Goal: Task Accomplishment & Management: Use online tool/utility

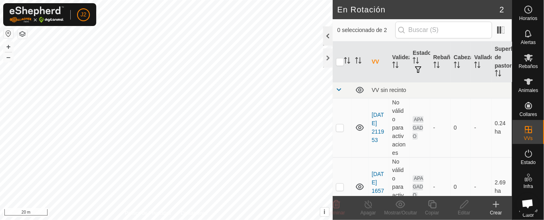
click at [325, 30] on div at bounding box center [328, 35] width 10 height 19
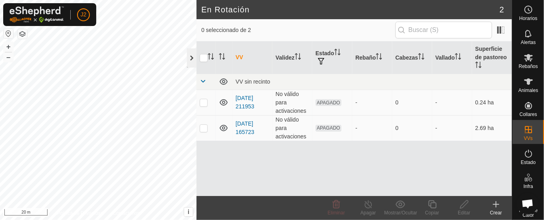
click at [189, 55] on div at bounding box center [192, 57] width 10 height 19
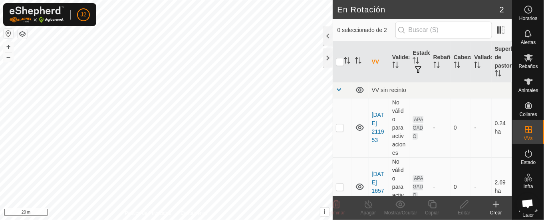
click at [340, 182] on td at bounding box center [342, 186] width 19 height 59
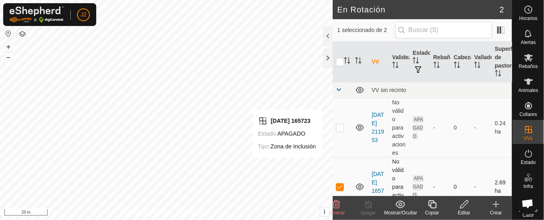
click at [338, 184] on p-checkbox at bounding box center [340, 186] width 8 height 6
checkbox input "false"
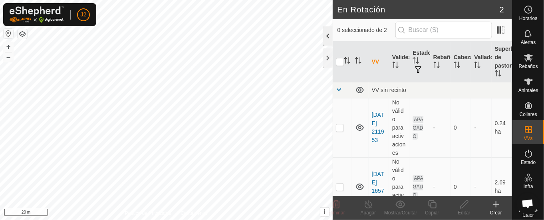
click at [325, 34] on div at bounding box center [328, 35] width 10 height 19
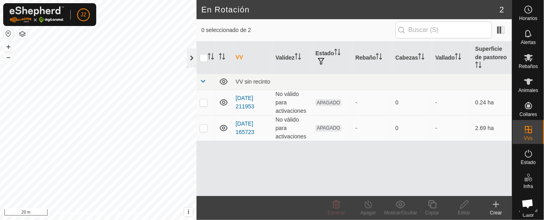
click at [192, 57] on div at bounding box center [192, 57] width 10 height 19
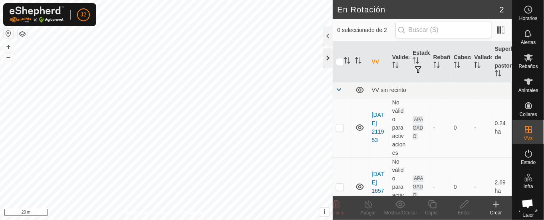
click at [326, 55] on div at bounding box center [328, 57] width 10 height 19
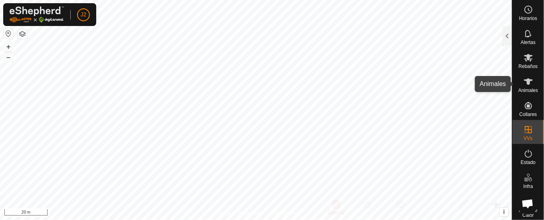
click at [524, 84] on icon at bounding box center [529, 82] width 10 height 10
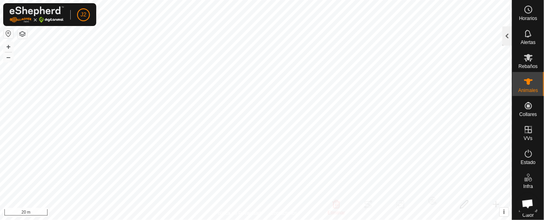
click at [505, 34] on div at bounding box center [508, 35] width 10 height 19
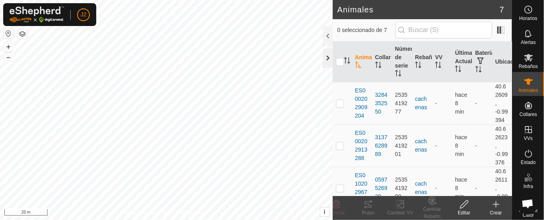
click at [323, 55] on div at bounding box center [328, 57] width 10 height 19
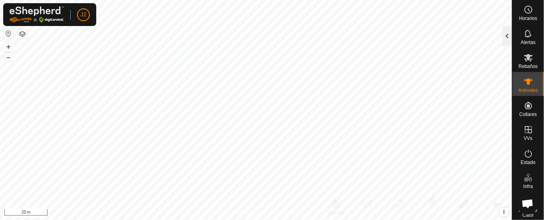
click at [509, 34] on div at bounding box center [508, 35] width 10 height 19
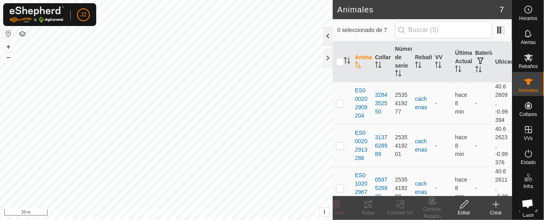
click at [328, 33] on div at bounding box center [328, 35] width 10 height 19
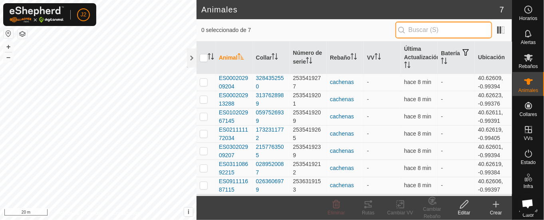
click at [455, 28] on input "text" at bounding box center [443, 30] width 97 height 17
type input "CACHENAS"
click at [402, 28] on p-inputicon at bounding box center [402, 30] width 6 height 6
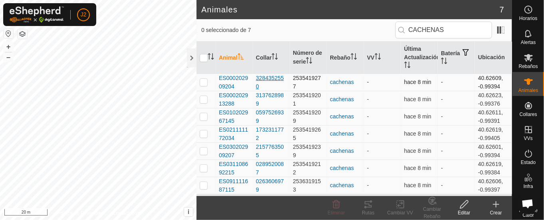
click at [270, 75] on div "3284352550" at bounding box center [271, 82] width 31 height 17
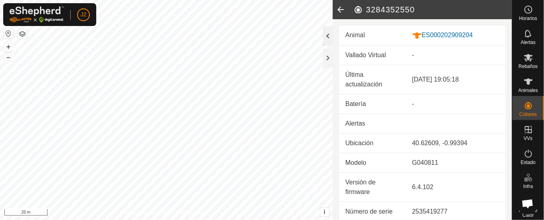
click at [327, 35] on div at bounding box center [328, 35] width 10 height 19
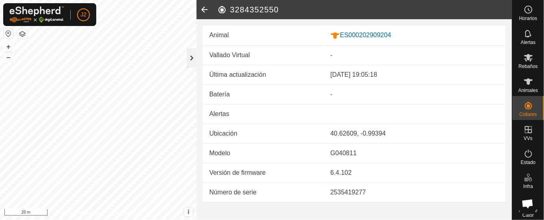
click at [188, 53] on div at bounding box center [192, 57] width 10 height 19
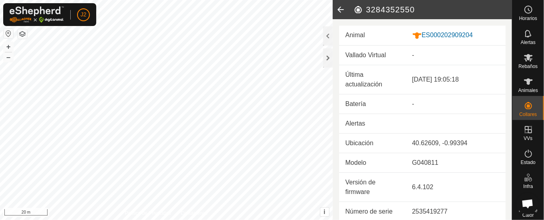
click at [340, 7] on icon at bounding box center [341, 9] width 16 height 19
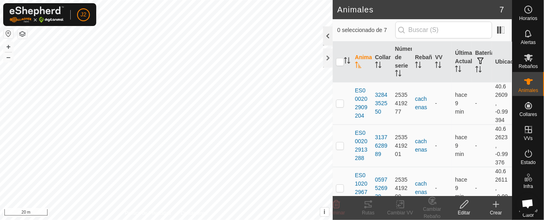
click at [326, 38] on div at bounding box center [328, 35] width 10 height 19
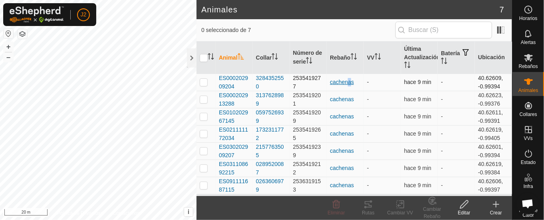
click at [347, 81] on div "cachenas" at bounding box center [345, 82] width 31 height 8
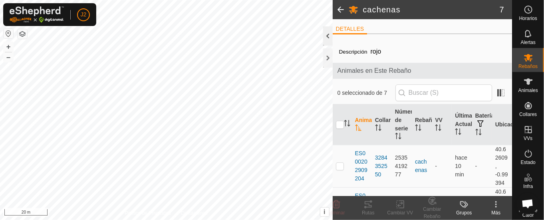
click at [329, 36] on div at bounding box center [328, 35] width 10 height 19
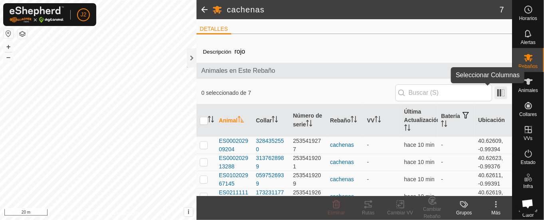
click at [495, 94] on span at bounding box center [501, 92] width 13 height 13
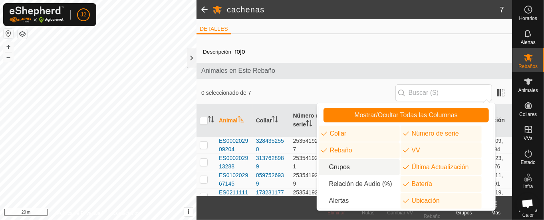
click at [344, 167] on li "Grupos" at bounding box center [359, 167] width 81 height 16
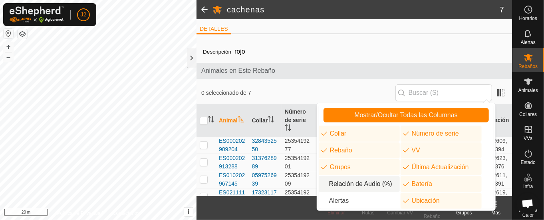
click at [356, 184] on li "Relación de Audio (%)" at bounding box center [359, 184] width 81 height 16
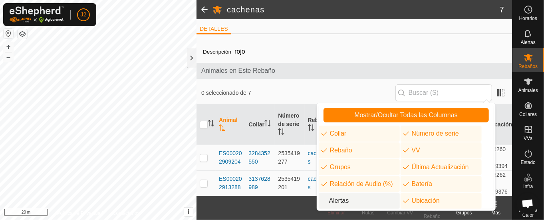
click at [339, 199] on li "Alertas" at bounding box center [359, 201] width 81 height 16
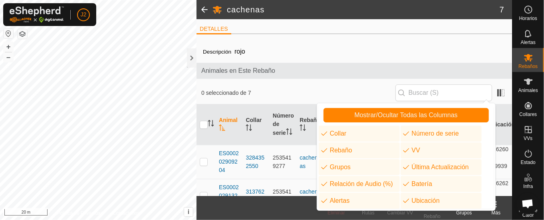
click at [318, 88] on div "0 seleccionado de 7" at bounding box center [354, 92] width 306 height 17
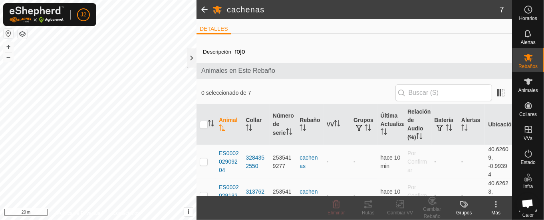
scroll to position [80, 0]
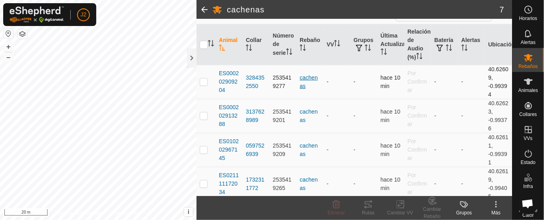
click at [302, 79] on div "cachenas" at bounding box center [310, 82] width 20 height 17
click at [309, 79] on div "cachenas" at bounding box center [310, 82] width 20 height 17
click at [310, 79] on div "cachenas" at bounding box center [310, 82] width 20 height 17
click at [327, 93] on td "-" at bounding box center [337, 82] width 27 height 34
click at [301, 83] on div "cachenas" at bounding box center [310, 82] width 20 height 17
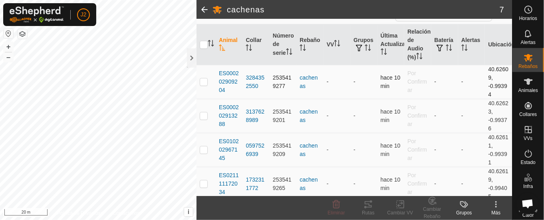
click at [341, 95] on td "-" at bounding box center [337, 82] width 27 height 34
click at [201, 6] on span at bounding box center [205, 9] width 16 height 19
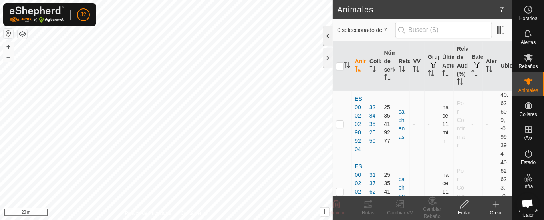
click at [325, 34] on div at bounding box center [328, 35] width 10 height 19
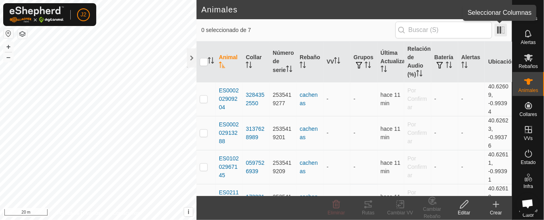
click at [503, 29] on span at bounding box center [501, 30] width 13 height 13
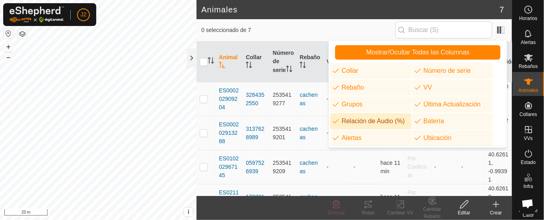
click at [343, 119] on li "Relación de Audio (%)" at bounding box center [370, 121] width 81 height 16
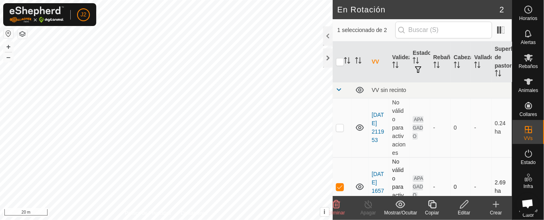
click at [341, 185] on p-checkbox at bounding box center [340, 186] width 8 height 6
checkbox input "false"
click at [325, 32] on div at bounding box center [328, 35] width 10 height 19
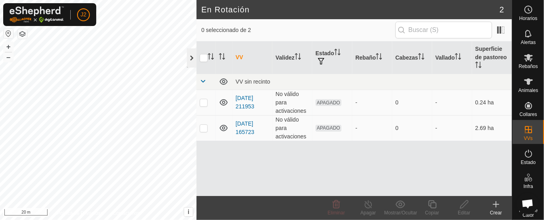
click at [193, 57] on div at bounding box center [192, 57] width 10 height 19
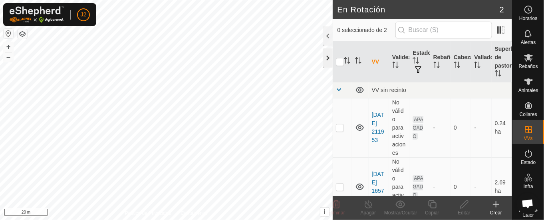
click at [325, 57] on div at bounding box center [328, 57] width 10 height 19
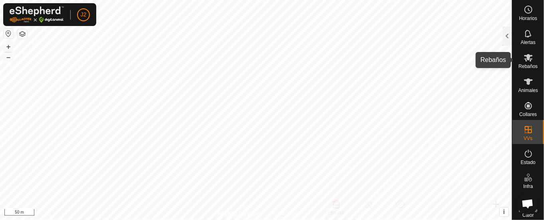
drag, startPoint x: 519, startPoint y: 51, endPoint x: 515, endPoint y: 58, distance: 7.1
click at [521, 56] on es-mob-svg-icon at bounding box center [528, 57] width 14 height 13
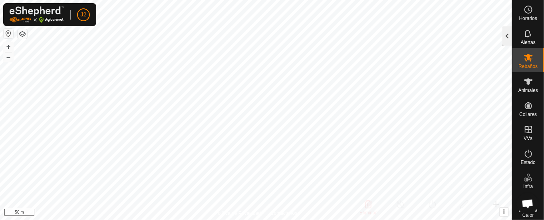
click at [503, 34] on div at bounding box center [508, 35] width 10 height 19
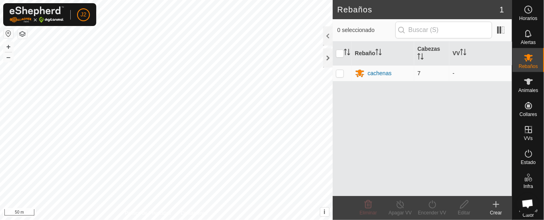
click at [339, 70] on p-checkbox at bounding box center [340, 73] width 8 height 6
checkbox input "true"
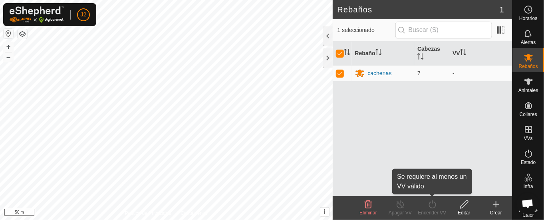
click at [437, 209] on div "Encender VV" at bounding box center [432, 212] width 32 height 7
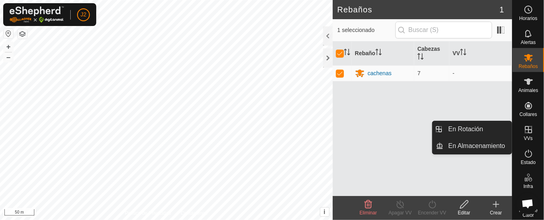
click at [524, 128] on icon at bounding box center [529, 130] width 10 height 10
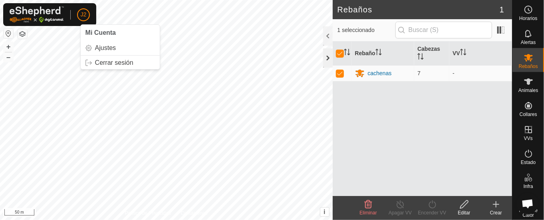
click at [324, 57] on div at bounding box center [328, 57] width 10 height 19
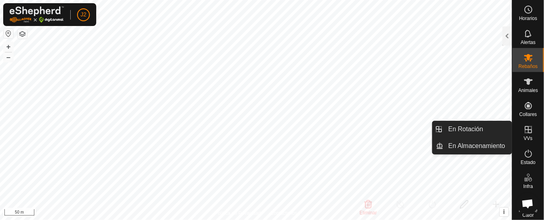
click at [524, 127] on icon at bounding box center [529, 130] width 10 height 10
click at [483, 128] on link "En Rotación" at bounding box center [478, 129] width 68 height 16
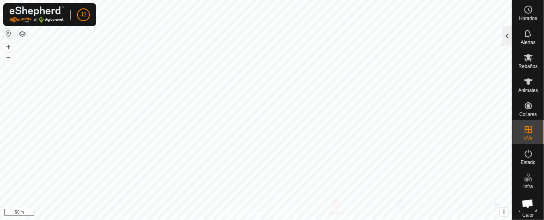
click at [505, 33] on div at bounding box center [508, 35] width 10 height 19
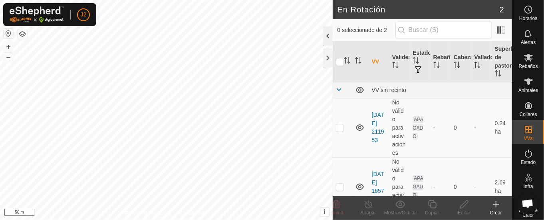
click at [328, 32] on div at bounding box center [328, 35] width 10 height 19
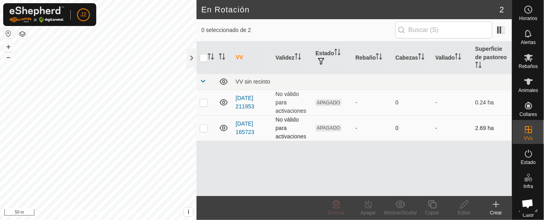
click at [203, 125] on p-checkbox at bounding box center [204, 128] width 8 height 6
checkbox input "true"
click at [461, 206] on icon at bounding box center [464, 204] width 10 height 10
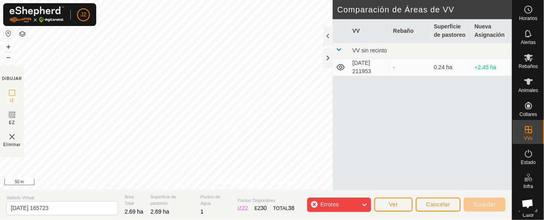
drag, startPoint x: 432, startPoint y: 119, endPoint x: 435, endPoint y: 113, distance: 7.0
click at [435, 113] on div "VV Rebaño Superficie de pastoreo Nueva Asignación VV sin recinto [DATE] 211953 …" at bounding box center [422, 104] width 179 height 171
click at [365, 202] on icon at bounding box center [364, 204] width 6 height 10
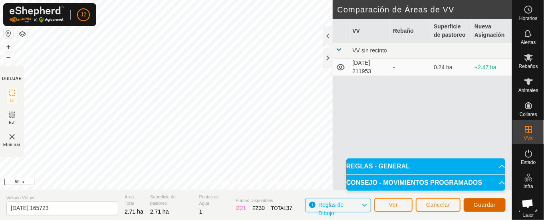
click at [482, 202] on span "Guardar" at bounding box center [485, 204] width 22 height 6
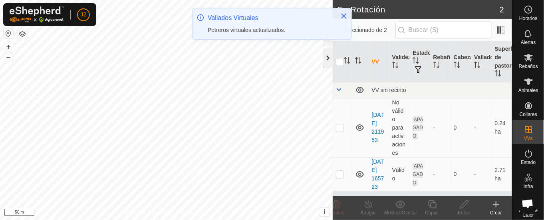
click at [328, 57] on div at bounding box center [328, 57] width 10 height 19
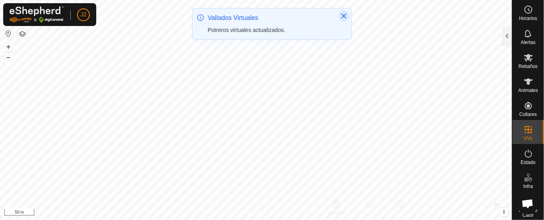
click at [344, 16] on icon "Close" at bounding box center [344, 16] width 6 height 6
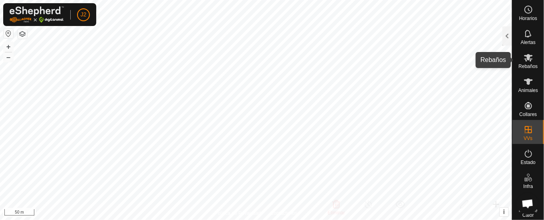
click at [524, 61] on icon at bounding box center [529, 58] width 10 height 10
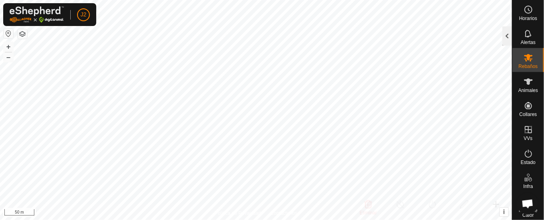
click at [506, 34] on div at bounding box center [508, 35] width 10 height 19
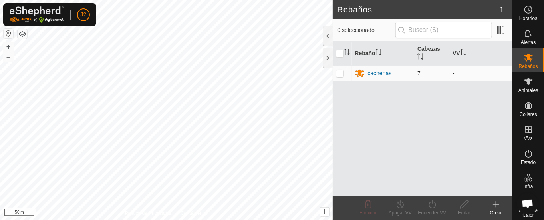
click at [338, 72] on p-checkbox at bounding box center [340, 73] width 8 height 6
checkbox input "true"
click at [431, 203] on icon at bounding box center [432, 204] width 10 height 10
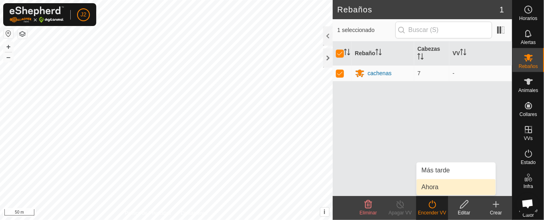
click at [432, 184] on link "Ahora" at bounding box center [456, 187] width 79 height 16
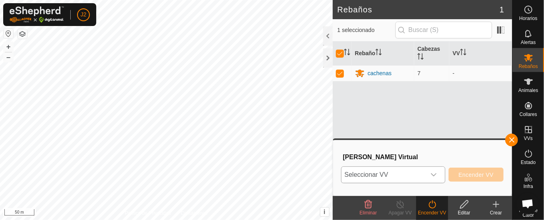
click at [434, 175] on icon "dropdown trigger" at bounding box center [434, 174] width 6 height 6
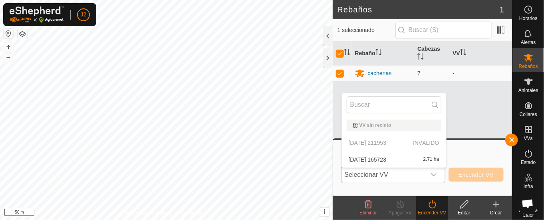
click at [367, 155] on li "[DATE] 165723 2.71 ha" at bounding box center [394, 159] width 104 height 16
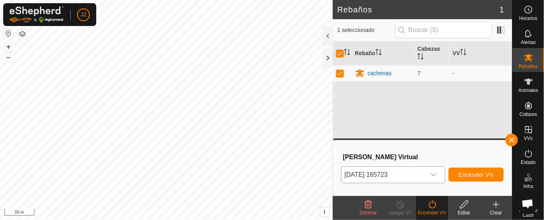
click at [435, 172] on icon "dropdown trigger" at bounding box center [434, 174] width 6 height 6
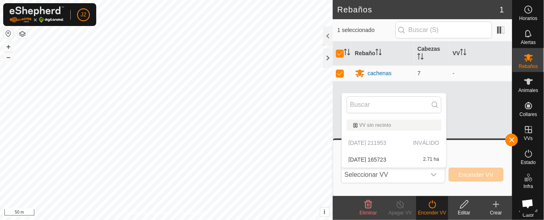
click at [376, 155] on li "[DATE] 165723 2.71 ha" at bounding box center [394, 159] width 104 height 16
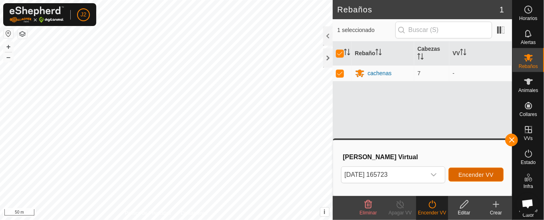
click at [489, 171] on span "Encender VV" at bounding box center [476, 174] width 35 height 6
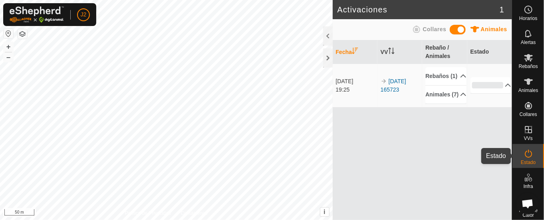
click at [524, 152] on icon at bounding box center [529, 154] width 10 height 10
click at [328, 34] on div at bounding box center [328, 35] width 10 height 19
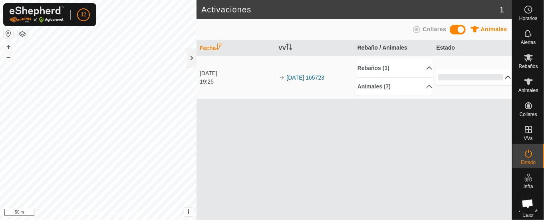
click at [508, 74] on p-accordion-header "0%" at bounding box center [474, 77] width 75 height 16
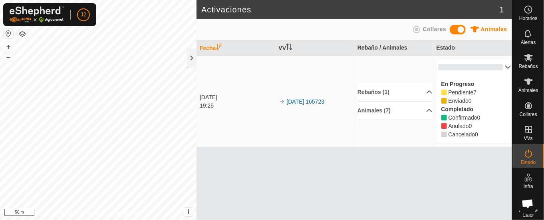
click at [505, 60] on p-accordion-header "0%" at bounding box center [474, 67] width 75 height 16
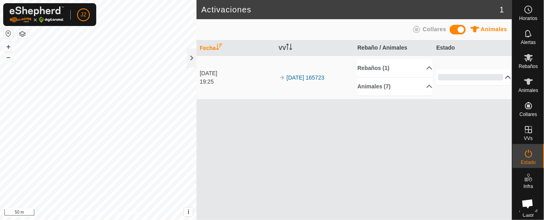
click at [471, 71] on p-accordion-header "0%" at bounding box center [474, 77] width 75 height 16
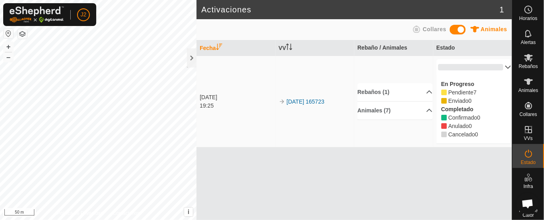
click at [401, 141] on td "Rebaños (1) cachenas Animales (7) ES091111687115 ES031108692215 ES010202967145 …" at bounding box center [393, 101] width 79 height 91
click at [505, 64] on p-accordion-header "0%" at bounding box center [474, 67] width 75 height 16
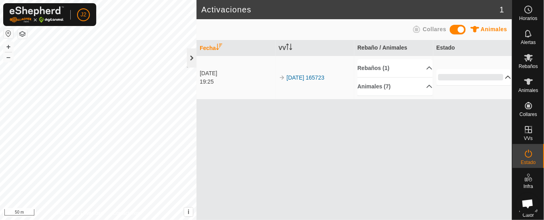
click at [189, 55] on div at bounding box center [192, 57] width 10 height 19
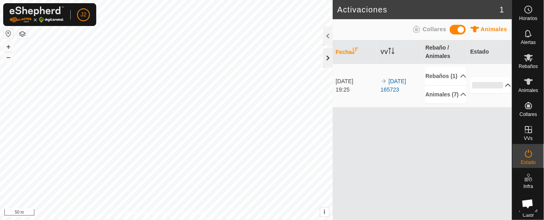
click at [327, 56] on div at bounding box center [328, 57] width 10 height 19
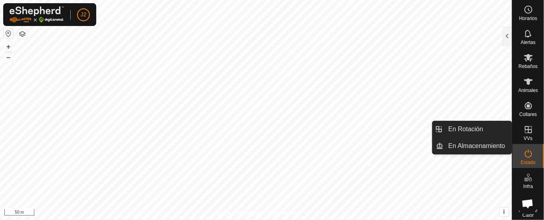
click at [524, 127] on icon at bounding box center [529, 130] width 10 height 10
click at [474, 127] on link "En Rotación" at bounding box center [478, 129] width 68 height 16
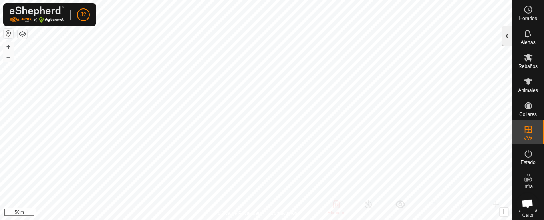
click at [505, 31] on div at bounding box center [508, 35] width 10 height 19
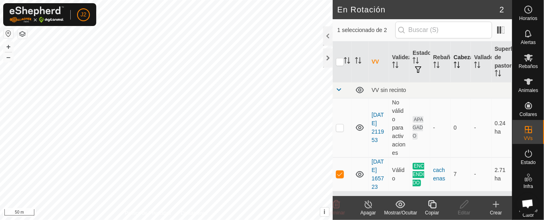
scroll to position [12, 0]
click at [337, 171] on p-checkbox at bounding box center [340, 174] width 8 height 6
click at [323, 34] on div at bounding box center [328, 35] width 10 height 19
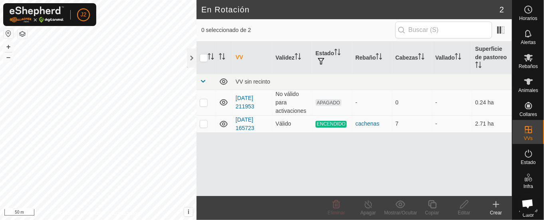
scroll to position [0, 0]
click at [205, 123] on p-checkbox at bounding box center [204, 123] width 8 height 6
click at [369, 201] on icon at bounding box center [369, 204] width 10 height 10
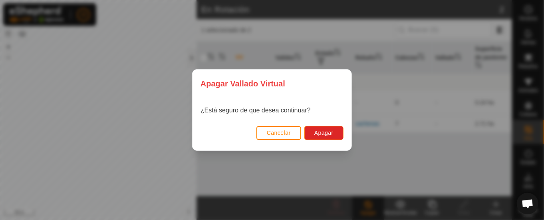
click at [131, 113] on div "[PERSON_NAME] Virtual ¿Está seguro de que desea continuar? Cancelar Apagar" at bounding box center [272, 110] width 544 height 220
click at [271, 133] on span "Cancelar" at bounding box center [279, 132] width 24 height 6
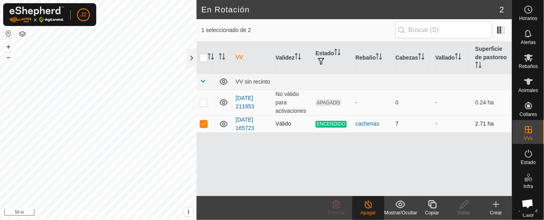
click at [203, 120] on p-checkbox at bounding box center [204, 123] width 8 height 6
click at [205, 123] on p-checkbox at bounding box center [204, 123] width 8 height 6
click at [204, 121] on p-checkbox at bounding box center [204, 123] width 8 height 6
checkbox input "false"
click at [191, 58] on div at bounding box center [192, 57] width 10 height 19
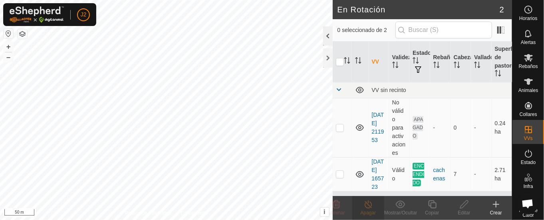
click at [326, 34] on div at bounding box center [328, 35] width 10 height 19
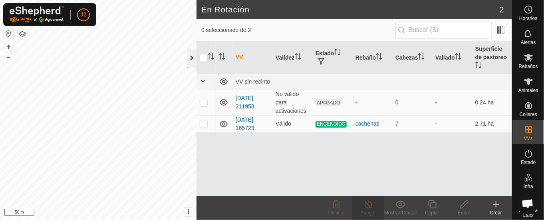
click at [190, 54] on div at bounding box center [192, 57] width 10 height 19
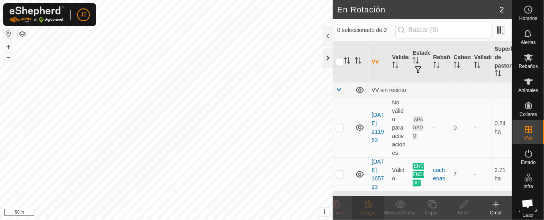
click at [326, 57] on div at bounding box center [328, 57] width 10 height 19
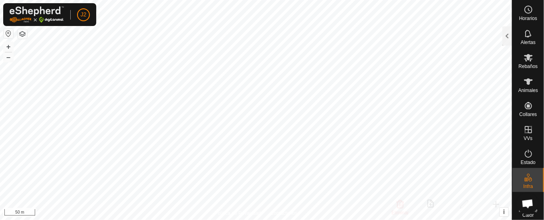
checkbox input "false"
click at [218, 0] on html "J2 Horarios Alertas Rebaños Animales Collares VVs Estado Infra Mapa de Calor Ay…" at bounding box center [272, 110] width 544 height 220
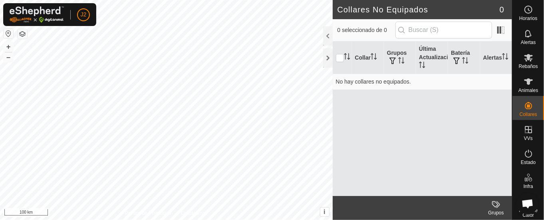
click at [200, 219] on html "J2 Horarios Alertas Rebaños Animales Collares VVs Estado Infra Mapa de Calor Ay…" at bounding box center [272, 110] width 544 height 220
click at [524, 61] on icon at bounding box center [529, 58] width 10 height 10
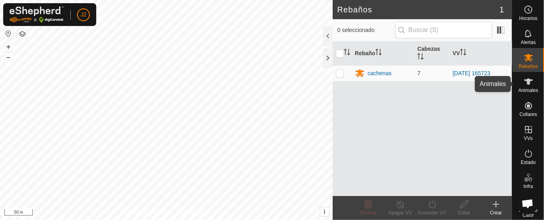
click at [524, 83] on icon at bounding box center [528, 81] width 9 height 6
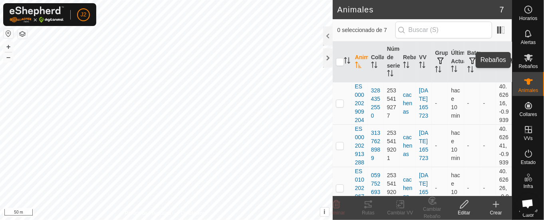
click at [525, 55] on icon at bounding box center [528, 58] width 9 height 8
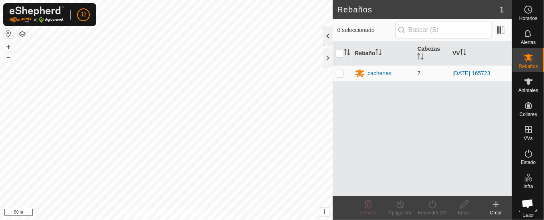
click at [327, 33] on div at bounding box center [328, 35] width 10 height 19
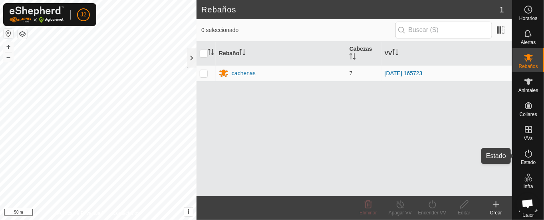
click at [524, 154] on icon at bounding box center [529, 154] width 10 height 10
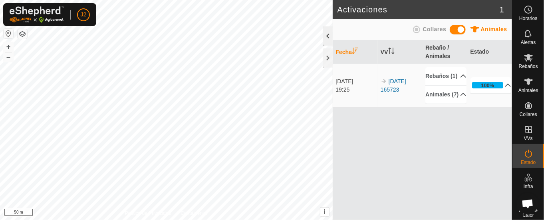
click at [329, 34] on div at bounding box center [328, 35] width 10 height 19
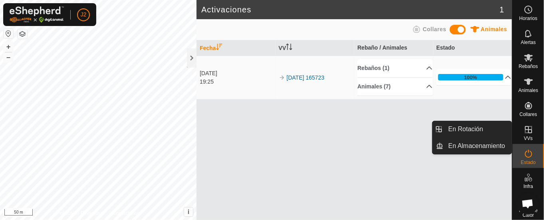
click at [523, 123] on es-virtualpaddocks-svg-icon at bounding box center [528, 129] width 14 height 13
click at [487, 143] on link "En Almacenamiento" at bounding box center [478, 146] width 68 height 16
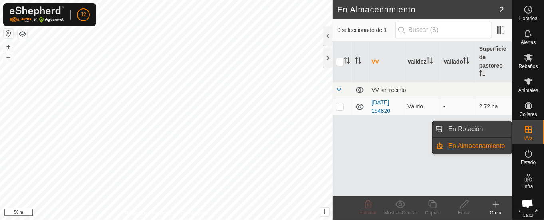
click at [489, 127] on link "En Rotación" at bounding box center [478, 129] width 68 height 16
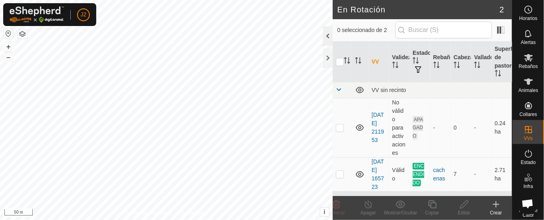
click at [325, 33] on div at bounding box center [328, 35] width 10 height 19
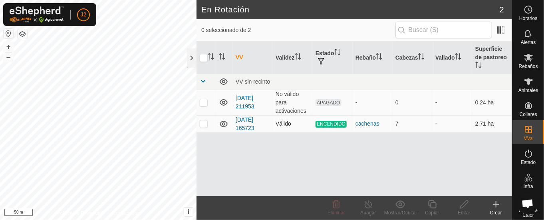
click at [205, 122] on p-checkbox at bounding box center [204, 123] width 8 height 6
click at [205, 121] on p-checkbox at bounding box center [204, 123] width 8 height 6
checkbox input "false"
click at [190, 56] on div at bounding box center [192, 57] width 10 height 19
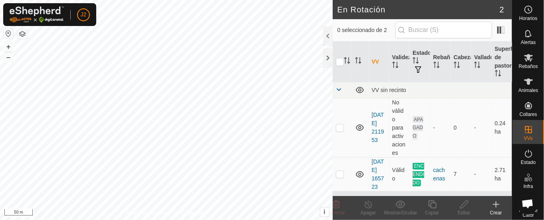
click at [334, 52] on th at bounding box center [342, 62] width 19 height 41
click at [327, 53] on div at bounding box center [328, 57] width 10 height 19
